Goal: Task Accomplishment & Management: Use online tool/utility

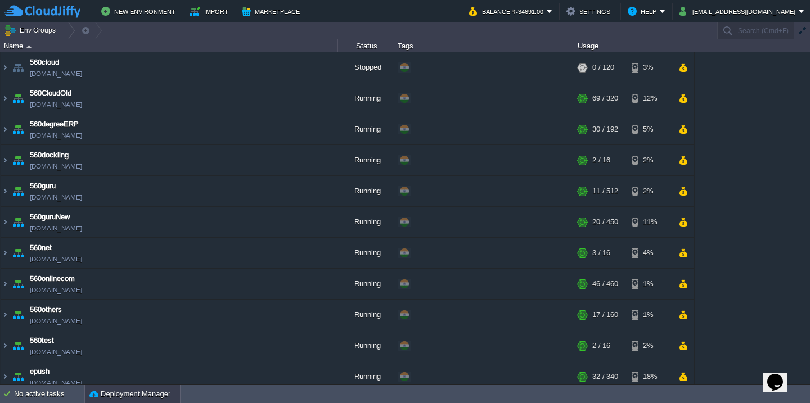
click at [146, 396] on button "Deployment Manager" at bounding box center [129, 394] width 81 height 11
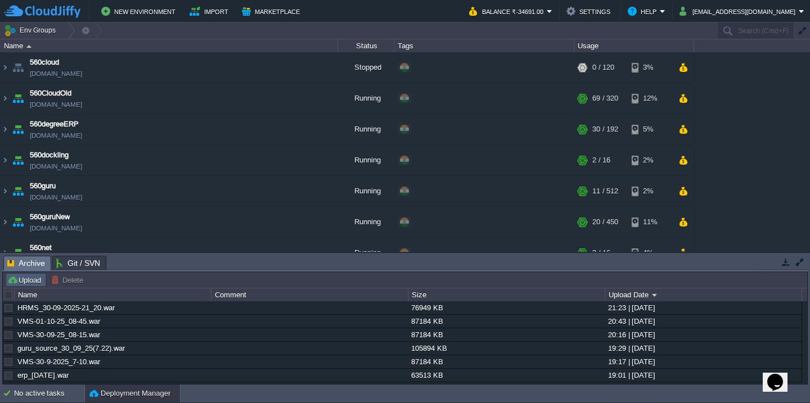
click at [33, 285] on button "Upload" at bounding box center [25, 280] width 37 height 10
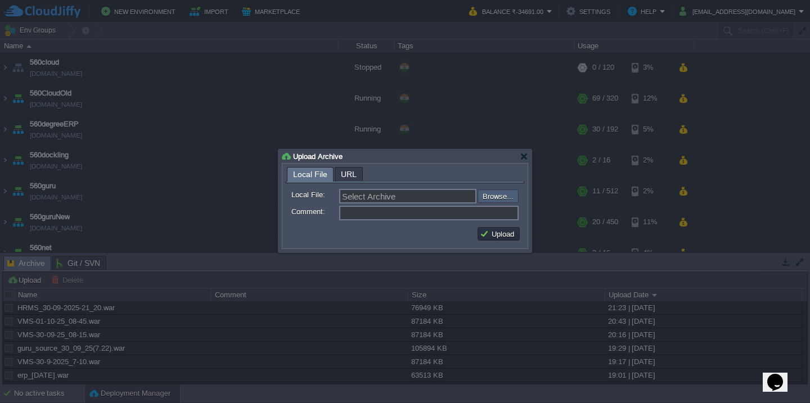
click at [497, 197] on input "file" at bounding box center [447, 196] width 142 height 13
type input "C:\fakepath\accounts_spring-97_03-10_2025_11-15-web.war"
type input "accounts_spring-97_03-10_2025_11-15-web.war"
click at [489, 241] on td "Upload" at bounding box center [498, 233] width 42 height 13
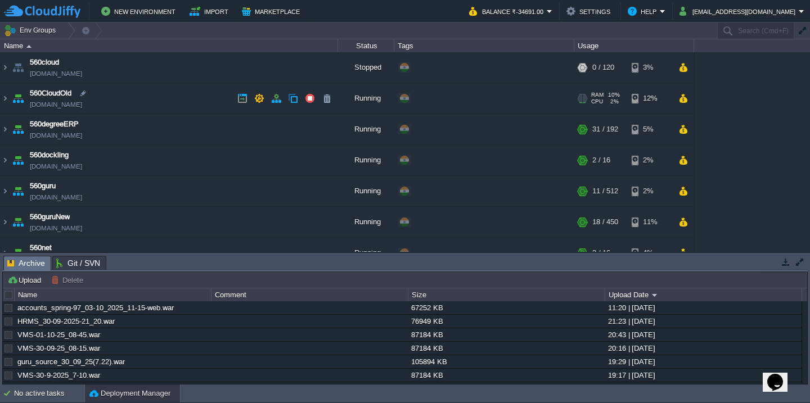
click at [152, 98] on td "560CloudOld [DOMAIN_NAME]" at bounding box center [169, 98] width 337 height 31
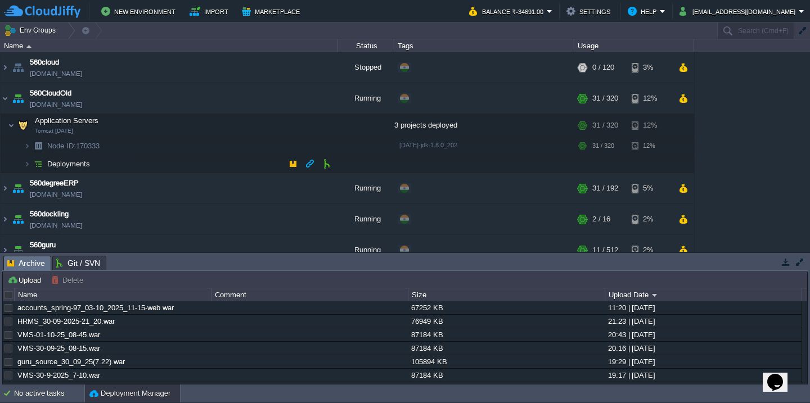
click at [155, 169] on td "Deployments" at bounding box center [169, 164] width 337 height 18
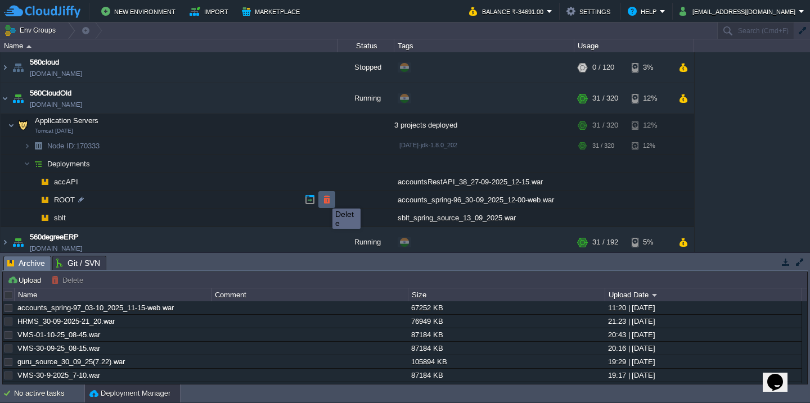
click at [324, 199] on button "button" at bounding box center [327, 200] width 10 height 10
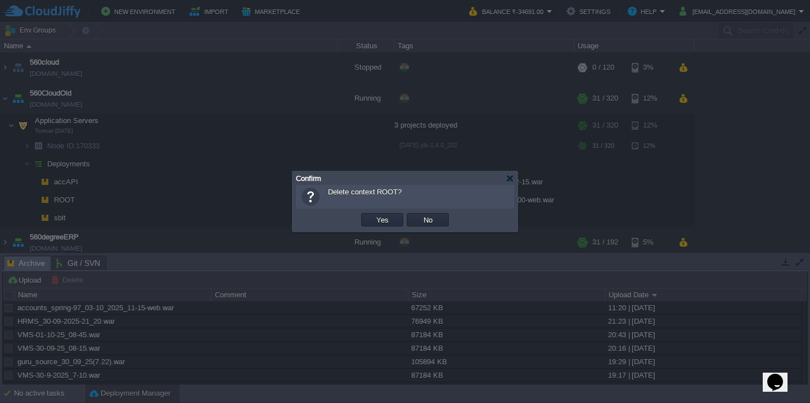
click at [373, 215] on button "Yes" at bounding box center [382, 220] width 19 height 10
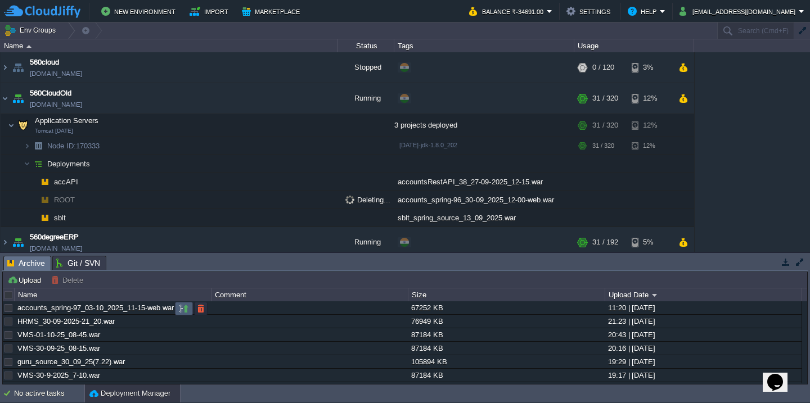
click at [179, 307] on button "button" at bounding box center [184, 309] width 10 height 10
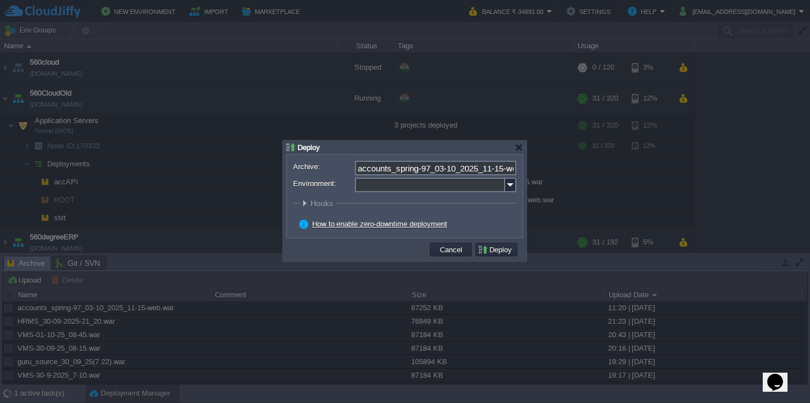
click at [391, 190] on input "Environment:" at bounding box center [430, 185] width 150 height 15
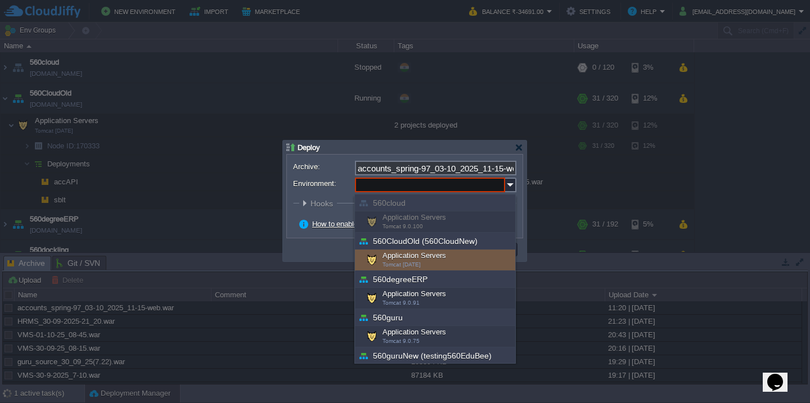
click at [402, 258] on div "Application Servers Tomcat [DATE]" at bounding box center [435, 260] width 160 height 21
type input "Application Servers (560CloudOld (560CloudNew))"
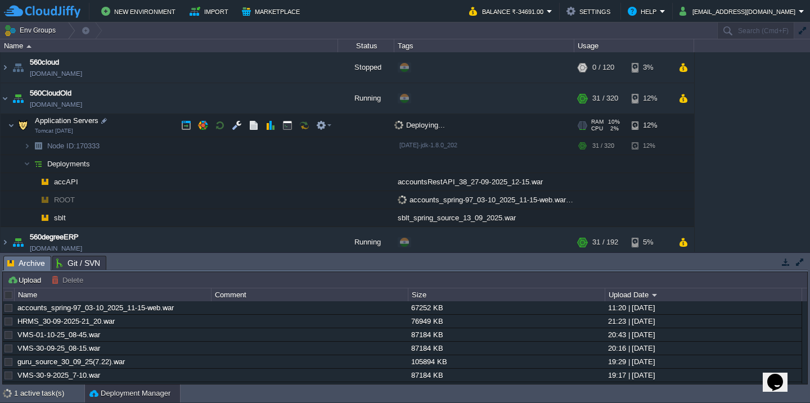
click at [145, 127] on td "Application Servers Tomcat [DATE]" at bounding box center [169, 125] width 337 height 23
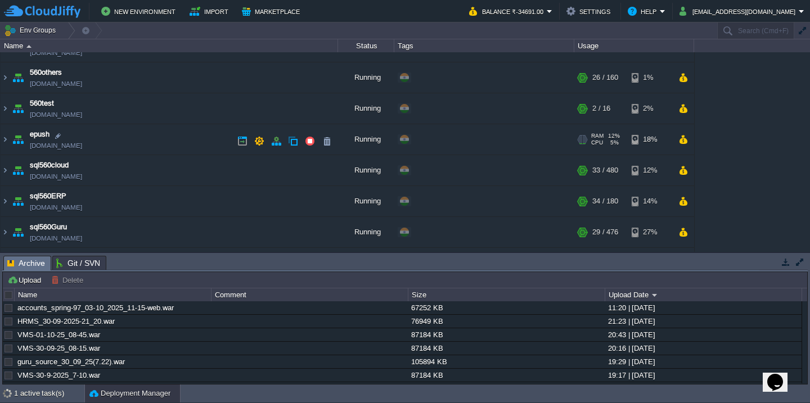
scroll to position [284, 0]
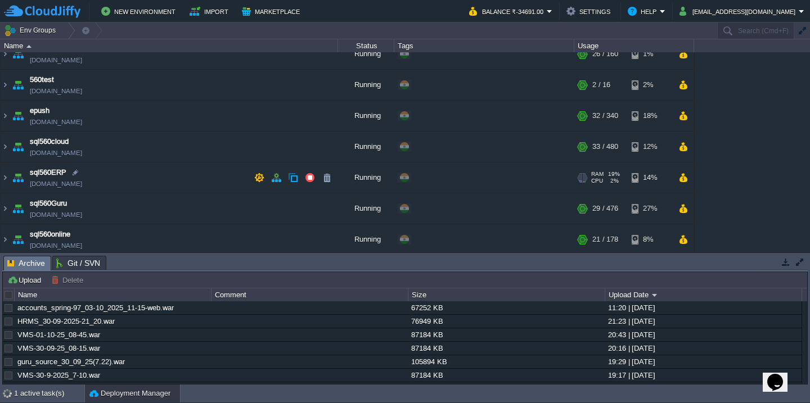
click at [152, 180] on td "sql560ERP [DOMAIN_NAME]" at bounding box center [169, 178] width 337 height 31
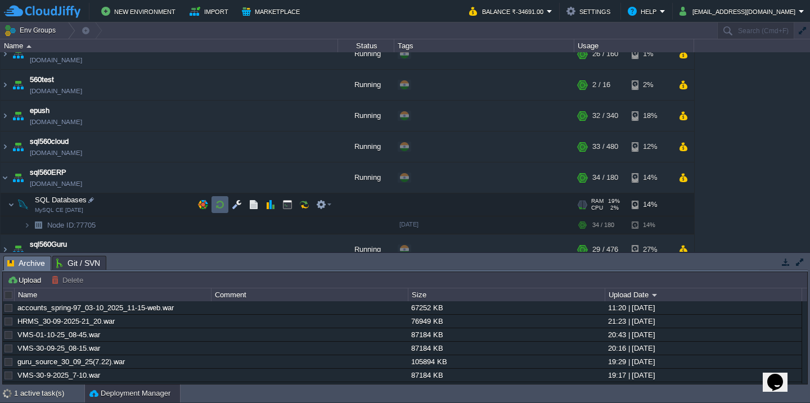
click at [223, 204] on button "button" at bounding box center [220, 205] width 10 height 10
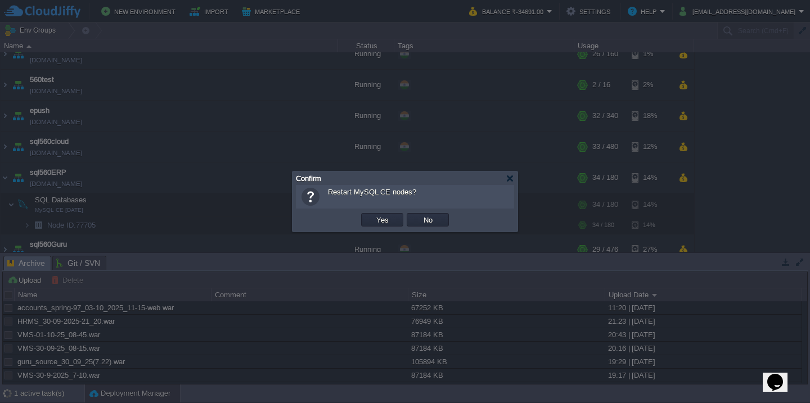
click at [373, 215] on button "Yes" at bounding box center [382, 220] width 19 height 10
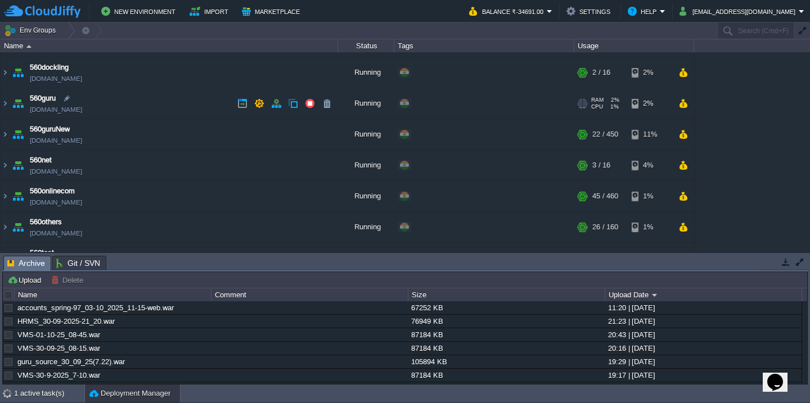
scroll to position [0, 0]
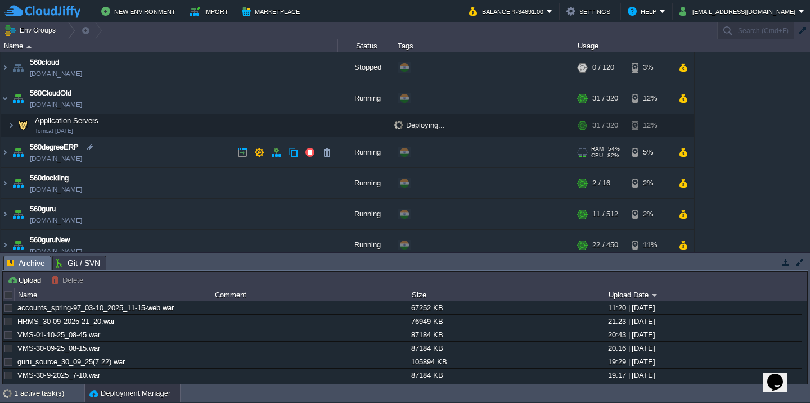
click at [170, 161] on td "560degreeERP [DOMAIN_NAME]" at bounding box center [169, 152] width 337 height 31
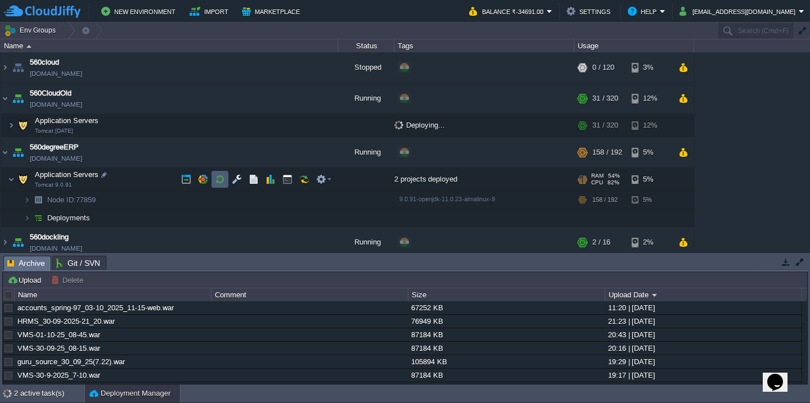
click at [221, 181] on button "button" at bounding box center [220, 179] width 10 height 10
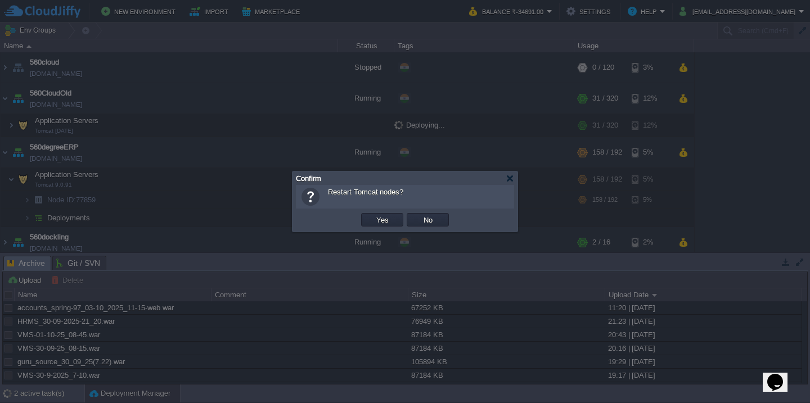
click at [373, 215] on button "Yes" at bounding box center [382, 220] width 19 height 10
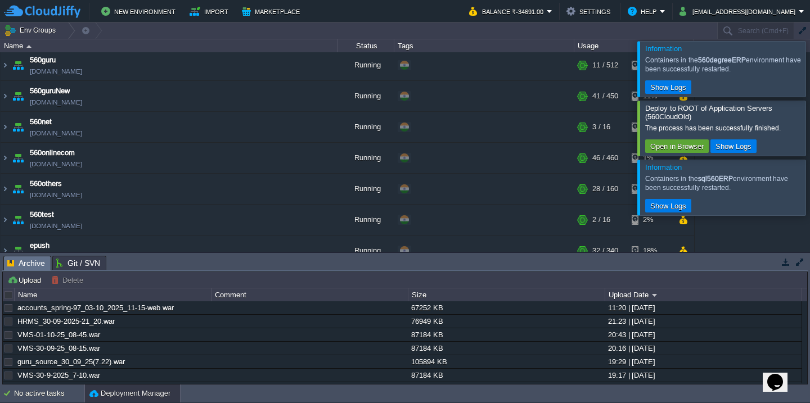
scroll to position [64, 0]
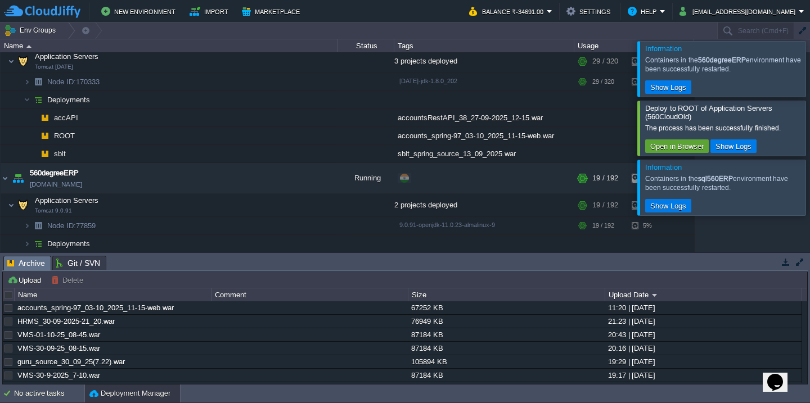
click at [809, 65] on div at bounding box center [823, 68] width 0 height 55
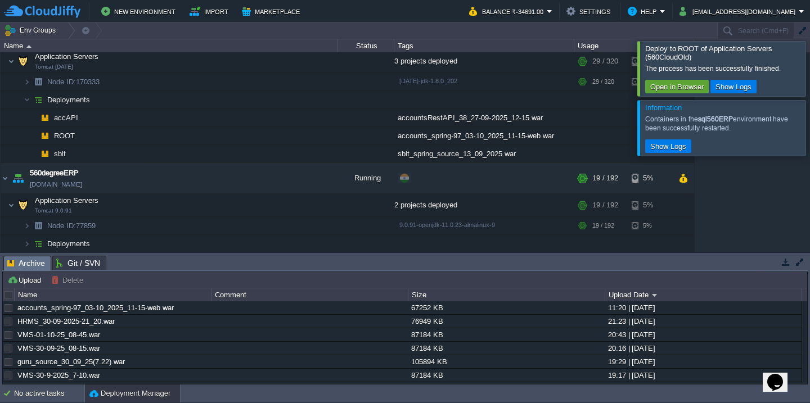
click at [809, 65] on div at bounding box center [823, 68] width 0 height 55
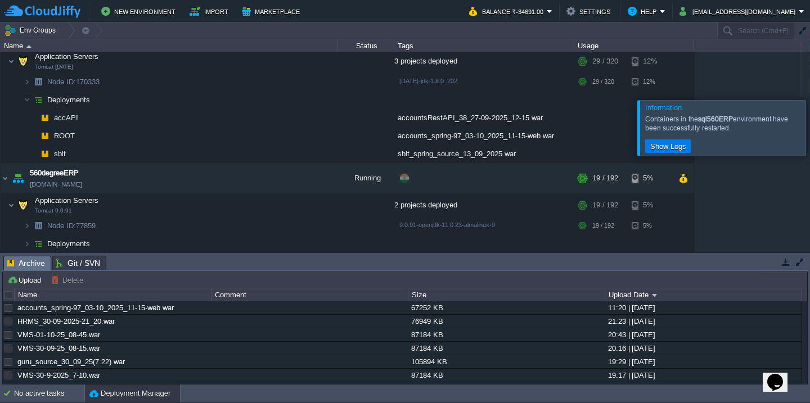
click at [809, 100] on div at bounding box center [823, 127] width 0 height 55
